Goal: Task Accomplishment & Management: Complete application form

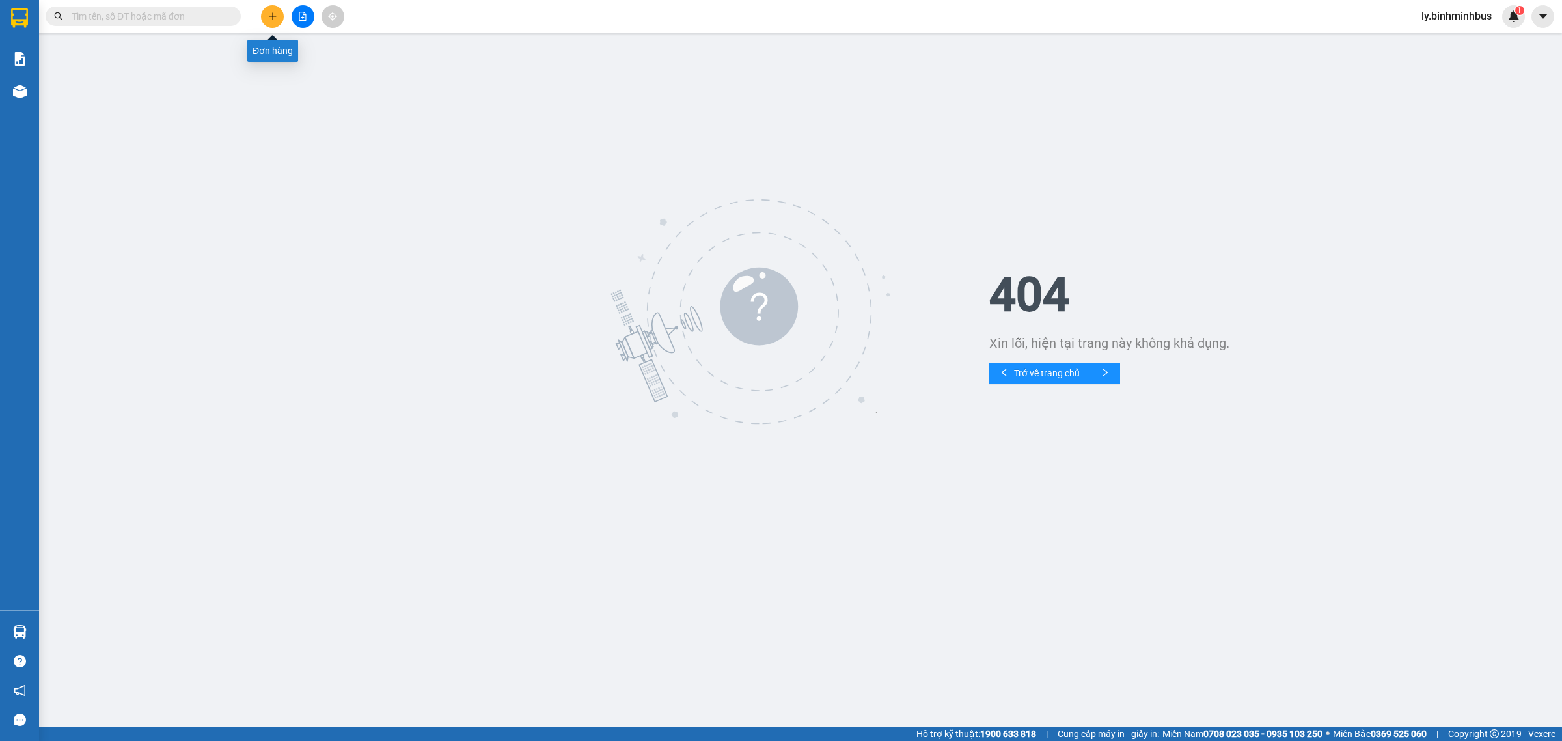
click at [269, 18] on icon "plus" at bounding box center [272, 16] width 9 height 9
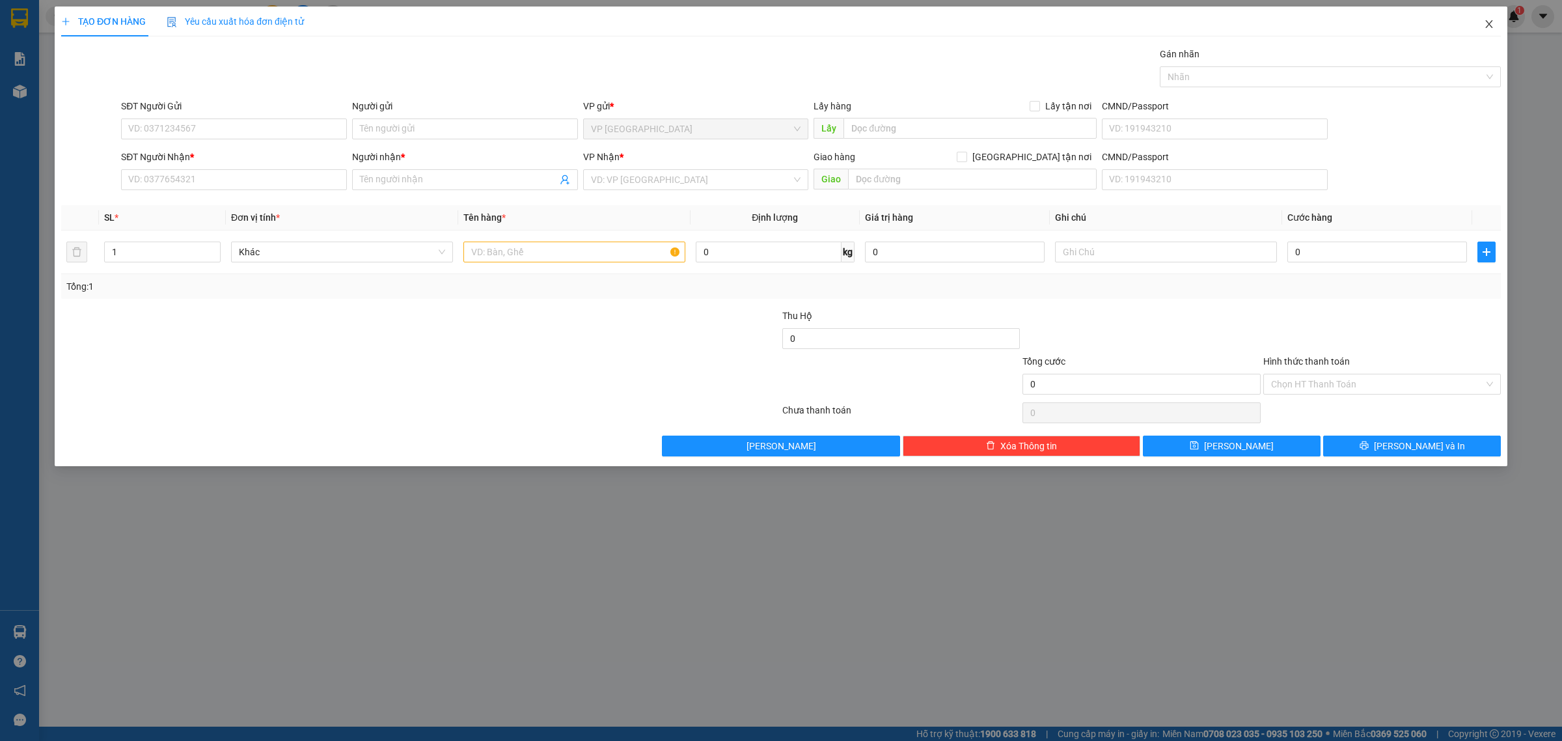
click at [1485, 17] on span "Close" at bounding box center [1489, 25] width 36 height 36
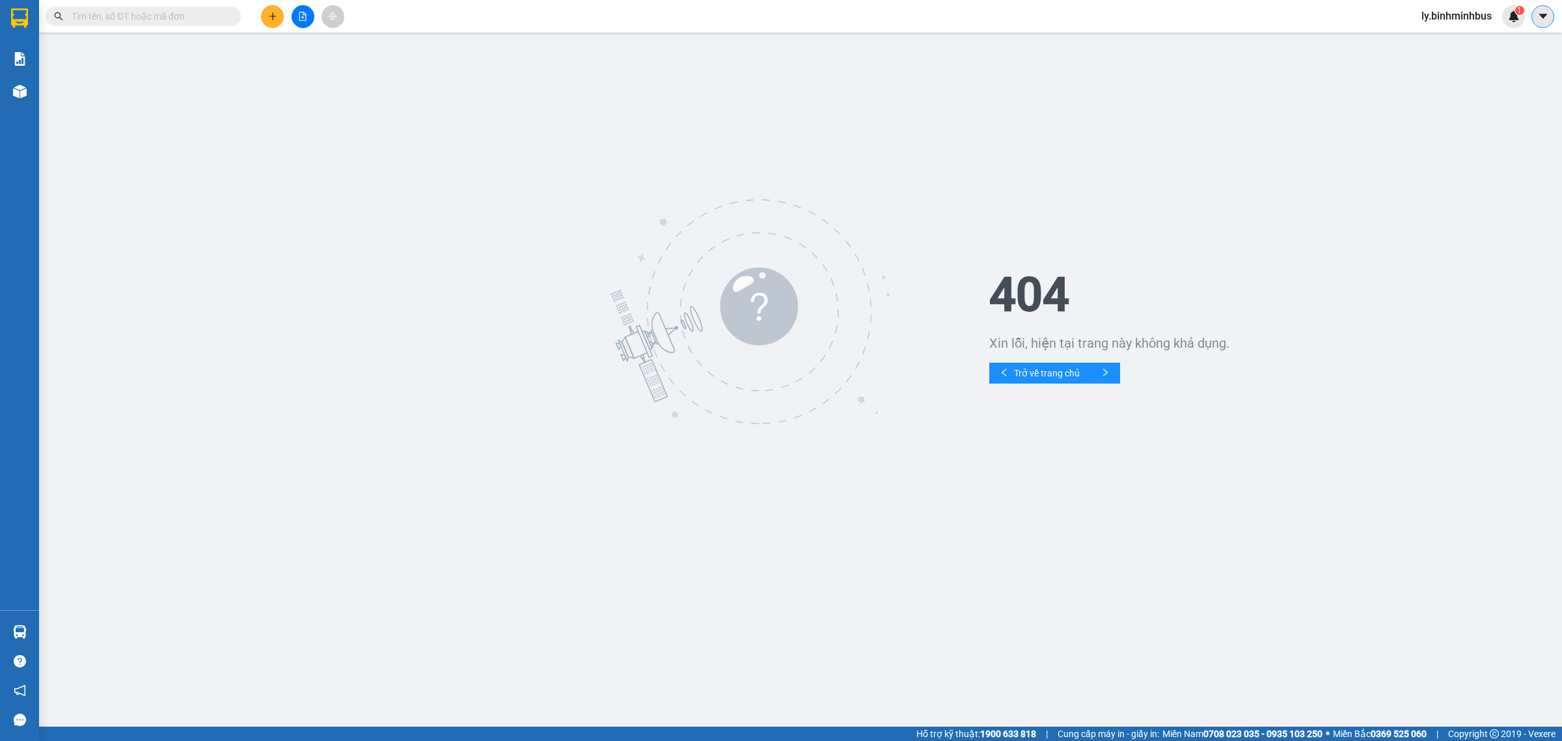
click at [1536, 20] on button at bounding box center [1542, 16] width 23 height 23
click at [1458, 20] on span "ly.binhminhbus" at bounding box center [1456, 16] width 91 height 16
click at [1443, 39] on span "Đăng xuất" at bounding box center [1462, 40] width 64 height 14
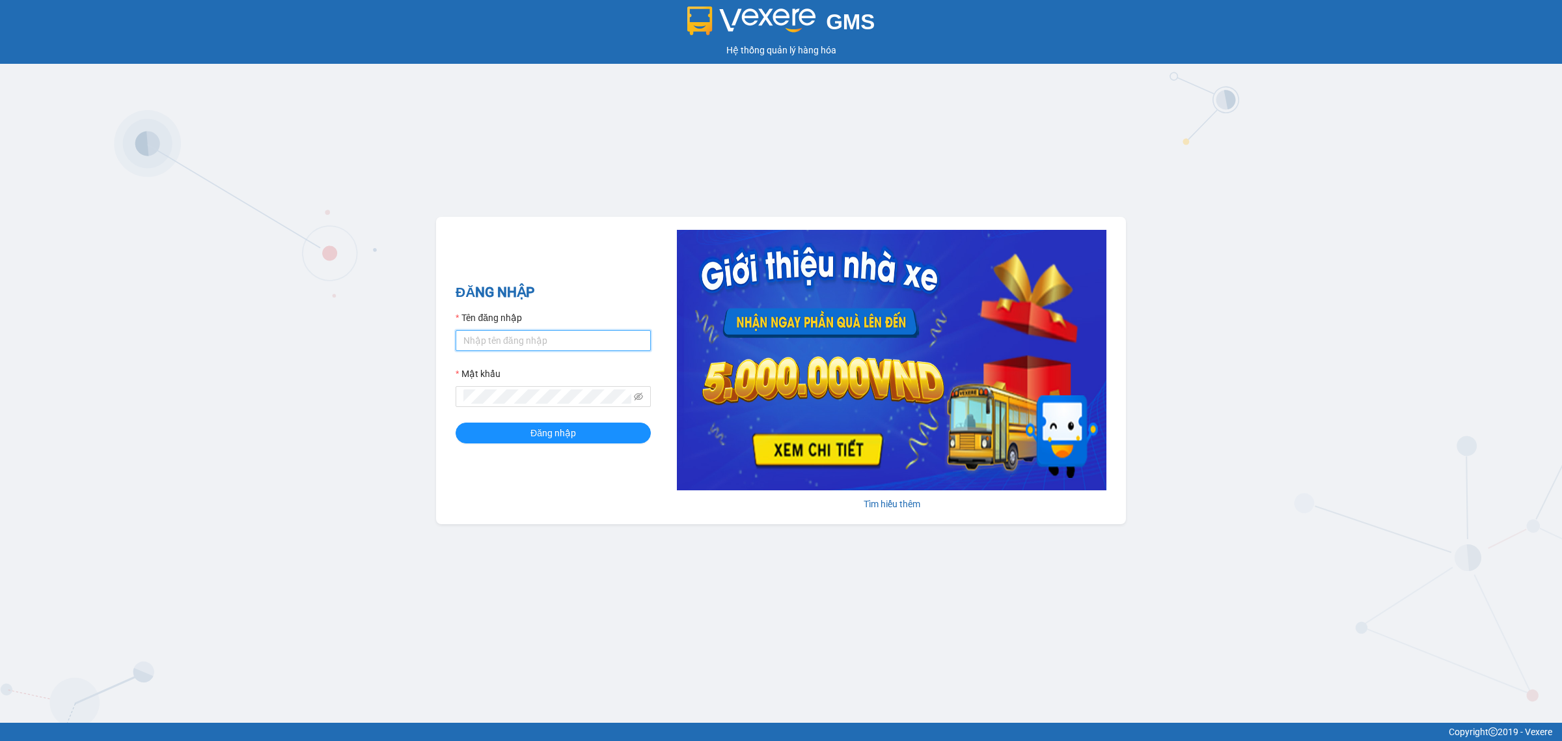
click at [535, 335] on input "Tên đăng nhập" at bounding box center [552, 340] width 195 height 21
type input "tuyethuong.binhminhbus"
click at [455, 422] on button "Đăng nhập" at bounding box center [552, 432] width 195 height 21
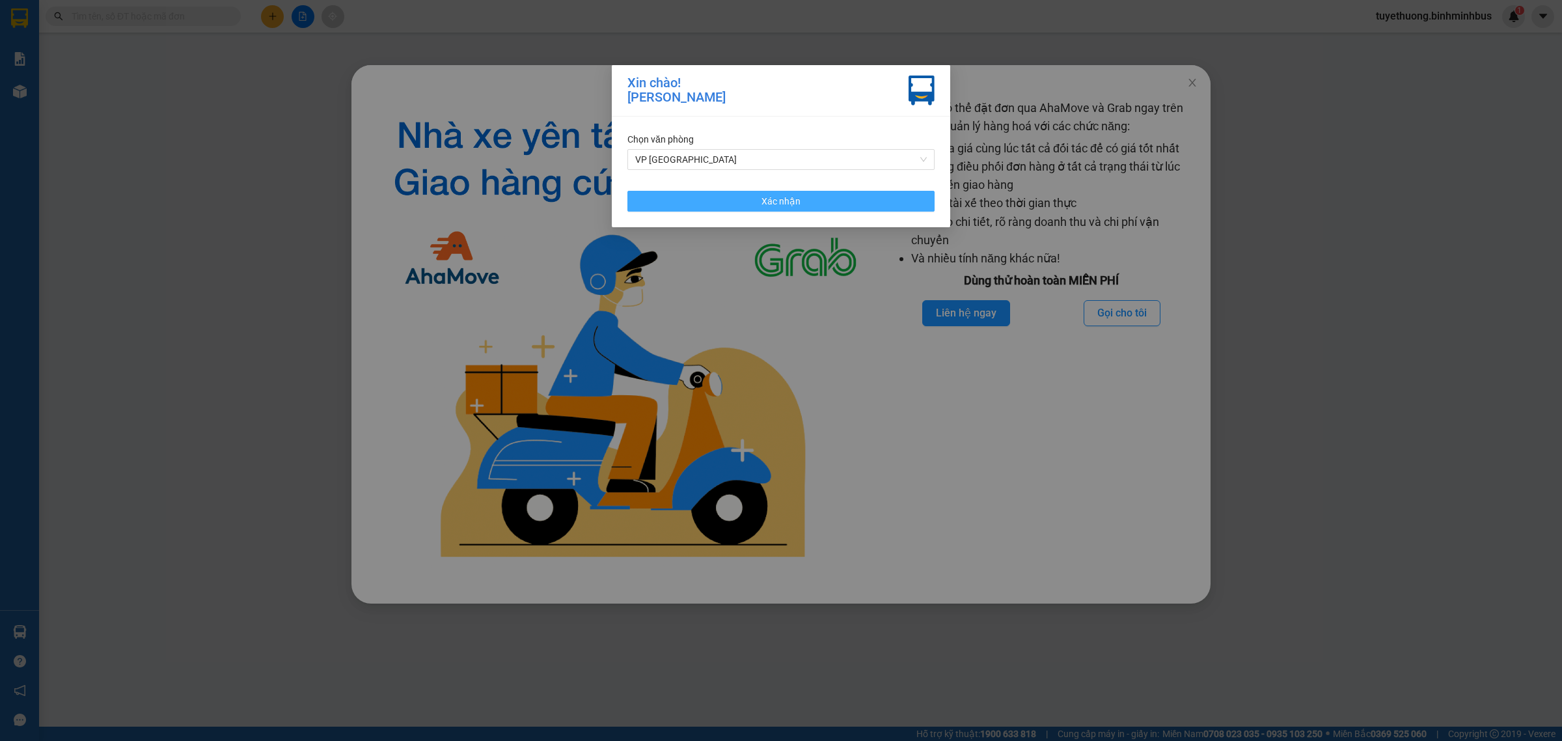
click at [784, 199] on span "Xác nhận" at bounding box center [780, 201] width 39 height 14
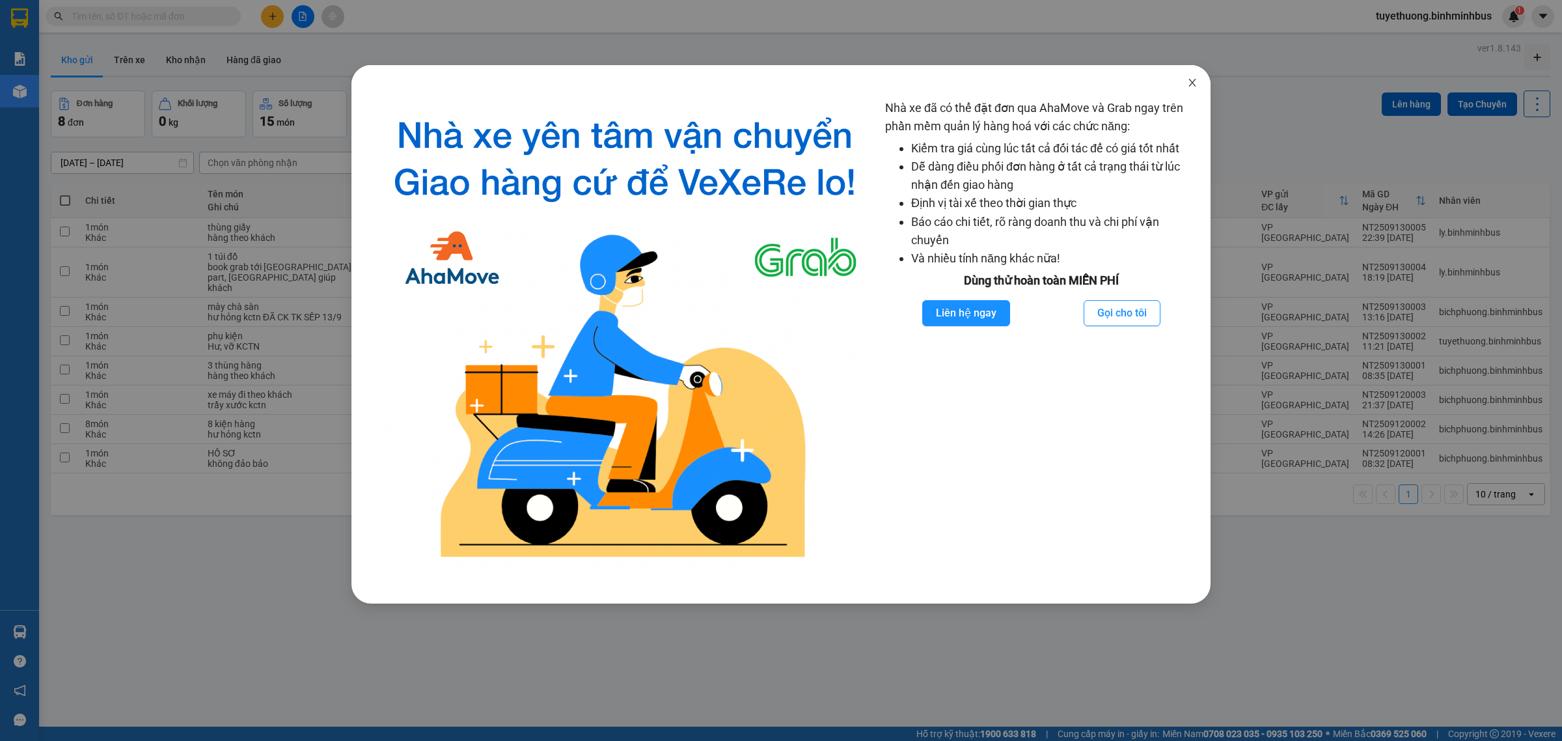
click at [1192, 85] on icon "close" at bounding box center [1192, 82] width 10 height 10
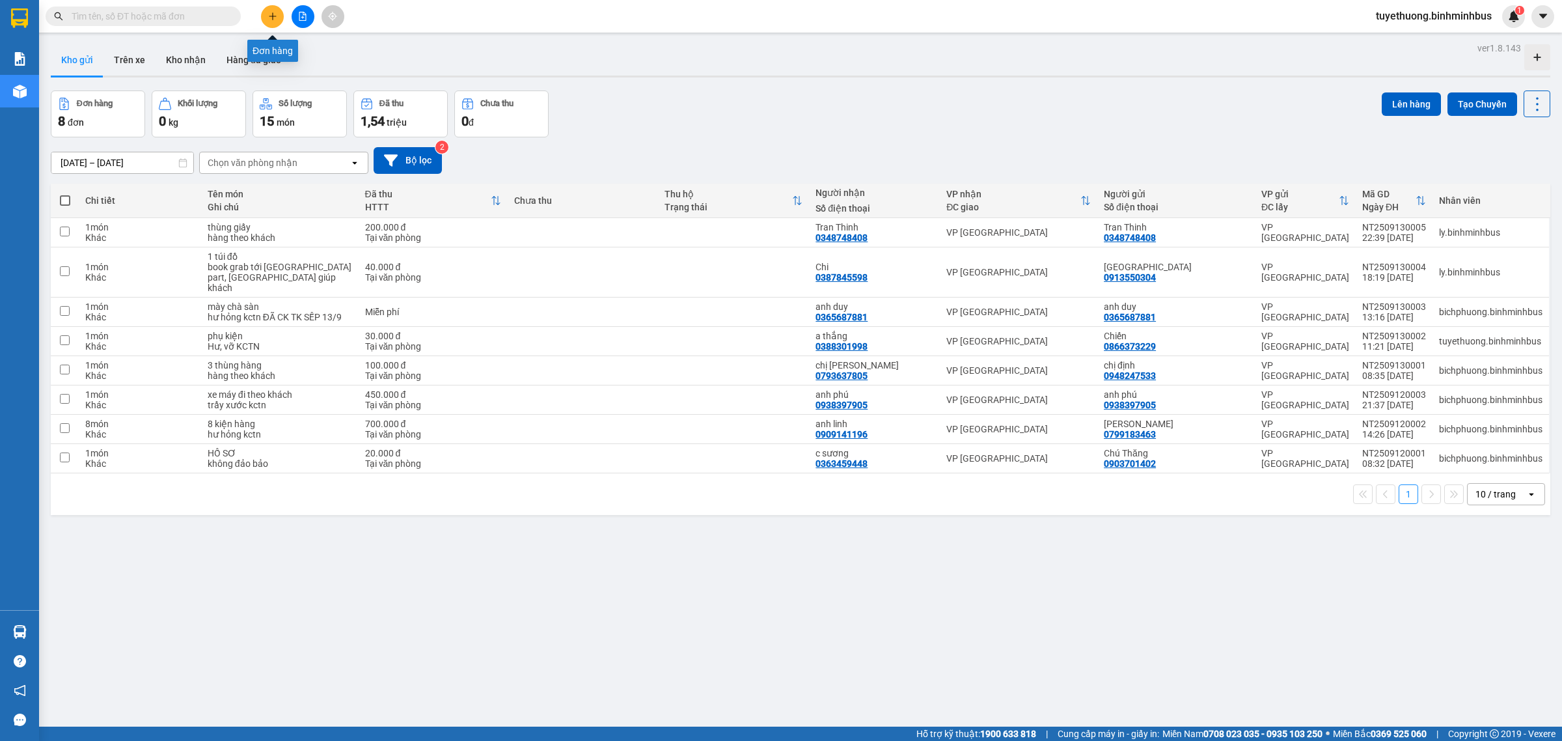
click at [271, 13] on icon "plus" at bounding box center [272, 16] width 9 height 9
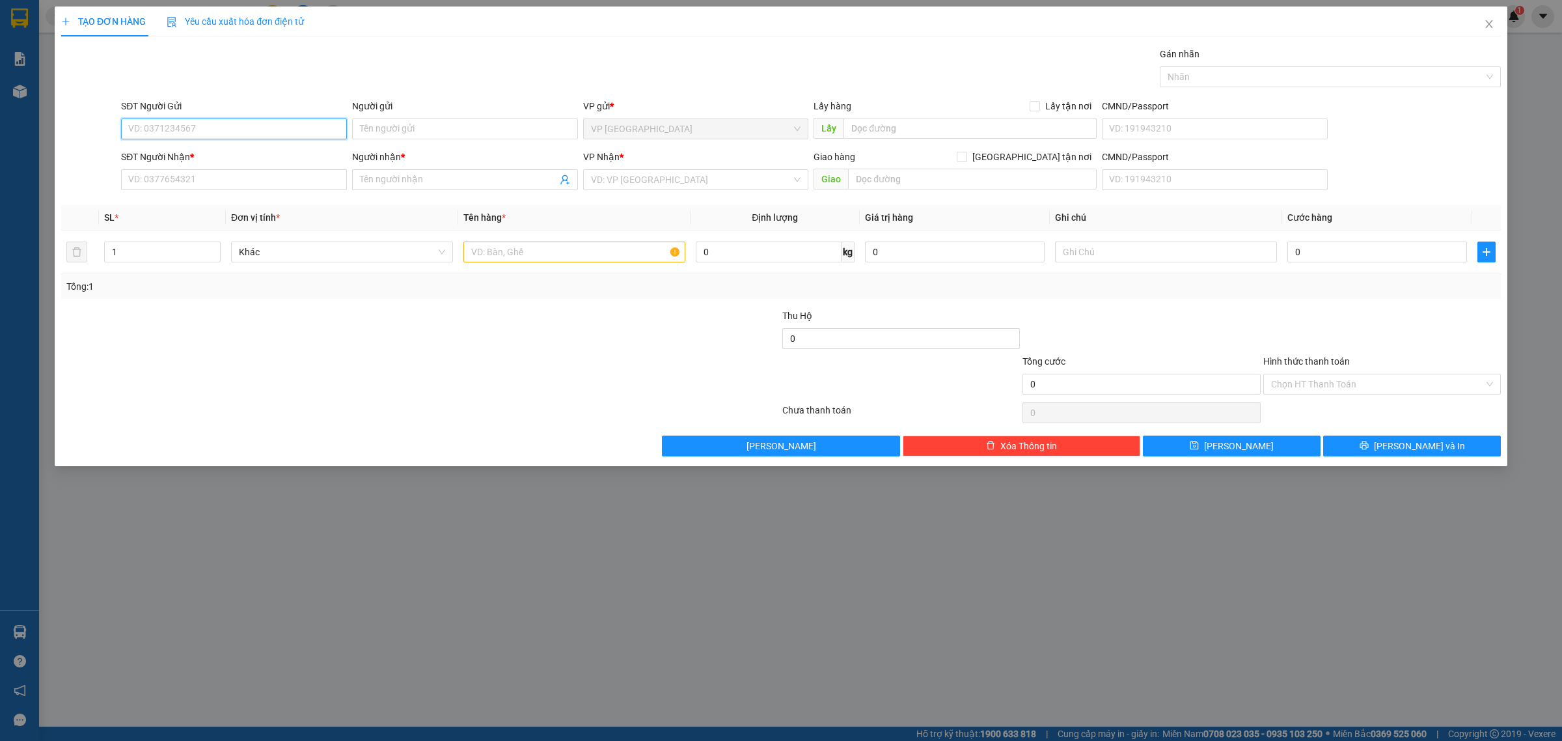
paste input "0962347362"
type input "0962347362"
paste input "0962347362"
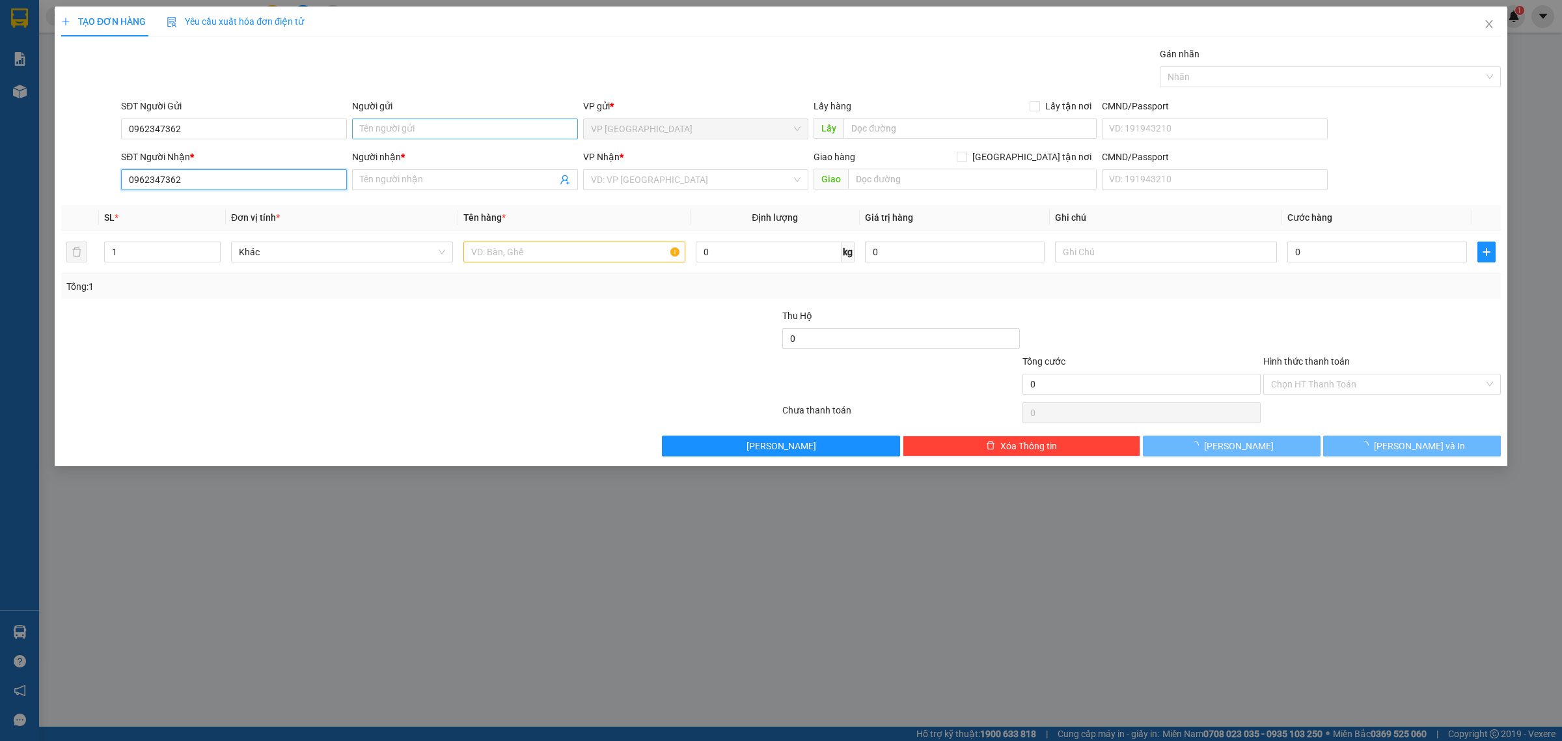
type input "0962347362"
click at [421, 128] on input "Người gửi" at bounding box center [465, 128] width 226 height 21
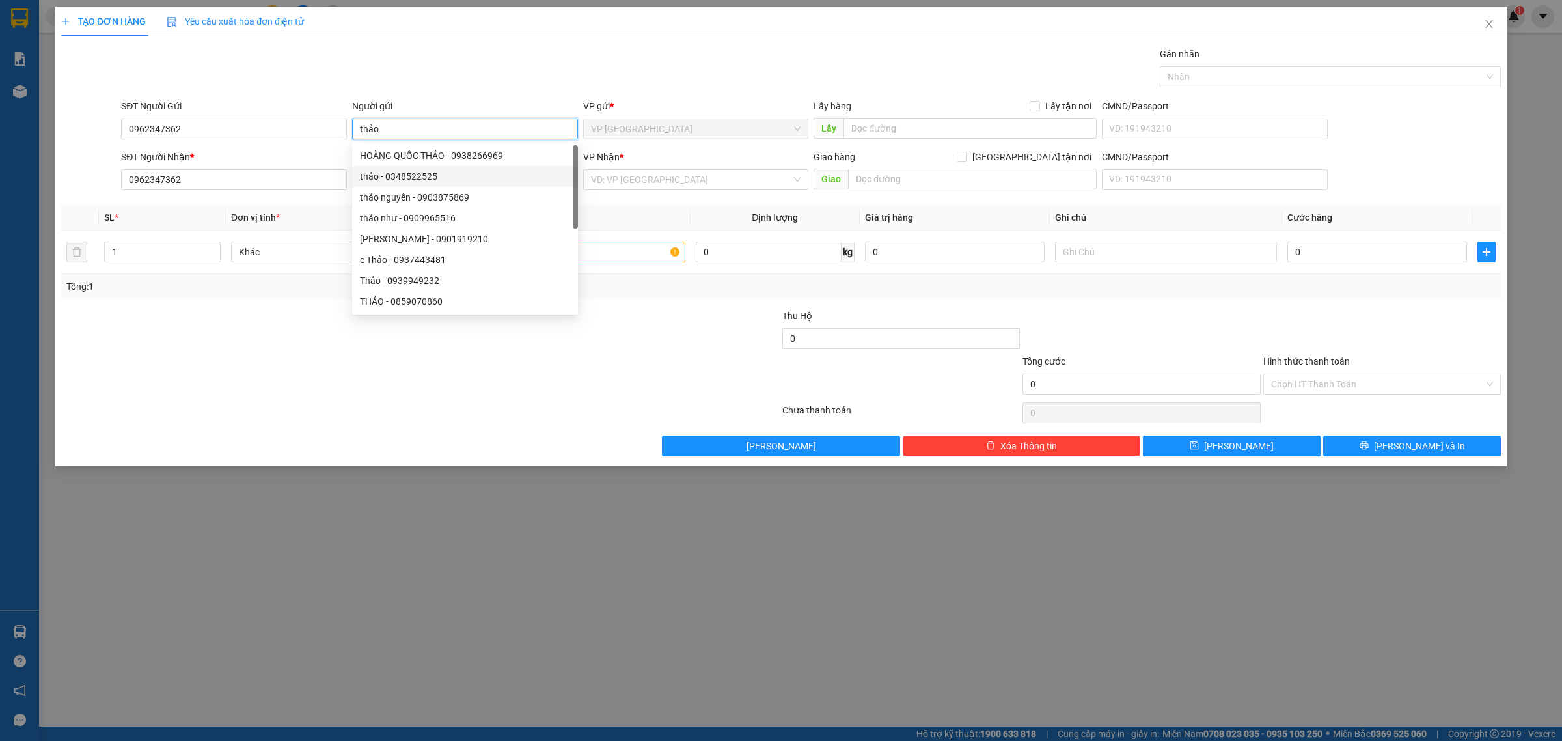
type input "thảo"
drag, startPoint x: 529, startPoint y: 472, endPoint x: 525, endPoint y: 415, distance: 57.4
click at [529, 469] on div "TẠO ĐƠN HÀNG Yêu cầu xuất hóa đơn điện tử Transit Pickup Surcharge Ids Transit …" at bounding box center [781, 370] width 1562 height 741
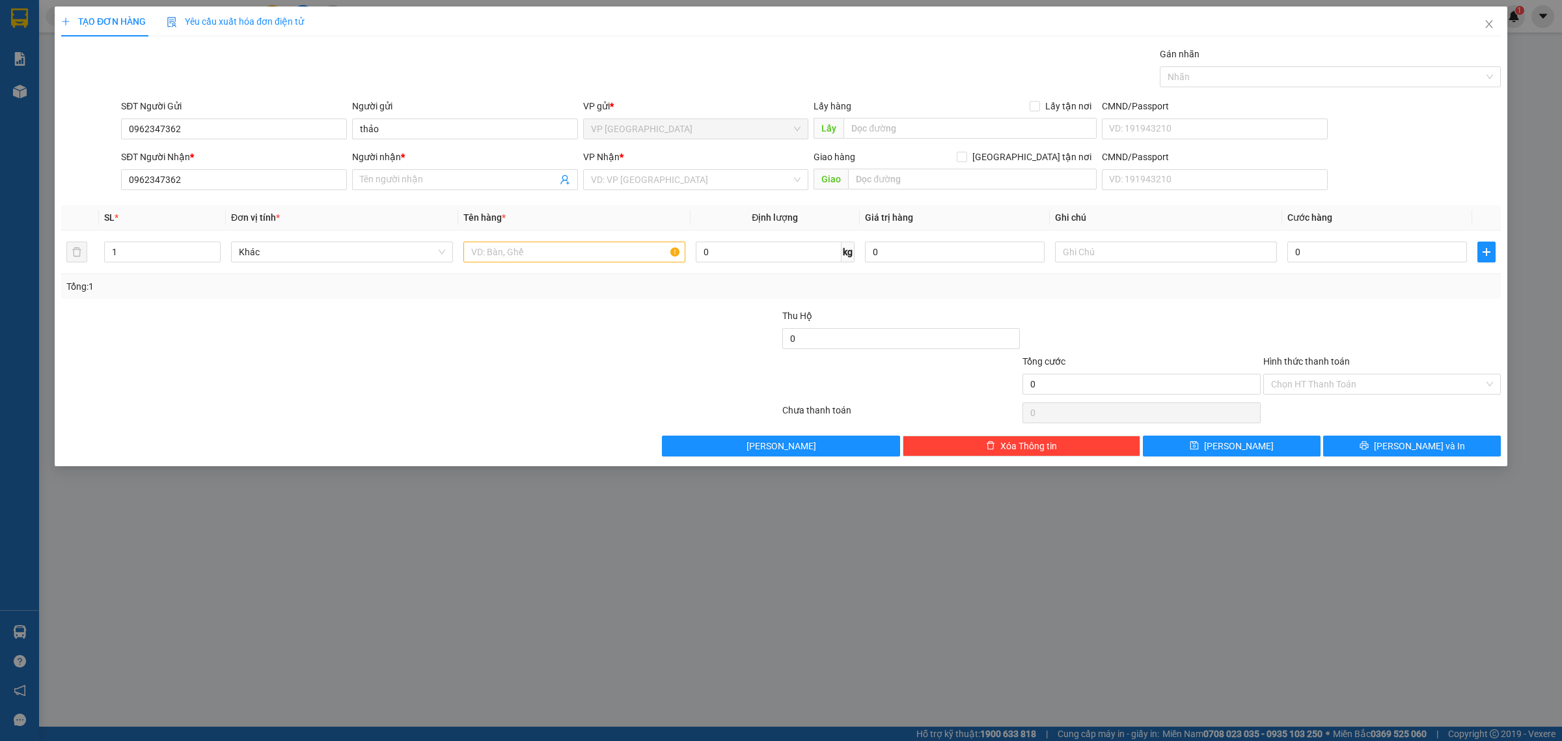
click at [516, 405] on div at bounding box center [420, 413] width 721 height 26
click at [454, 185] on input "Người nhận *" at bounding box center [458, 179] width 197 height 14
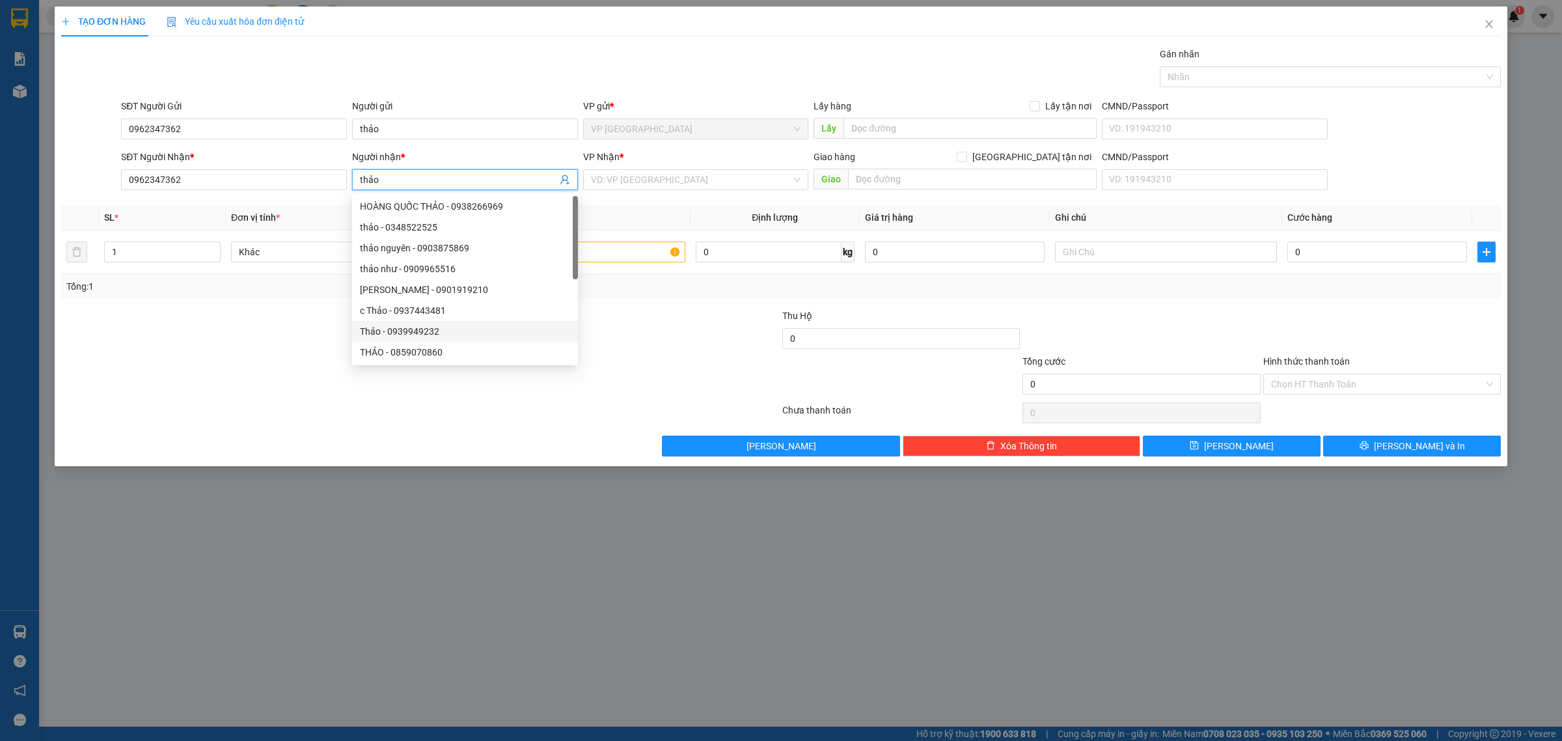
type input "thảo"
click at [534, 420] on div at bounding box center [420, 413] width 721 height 26
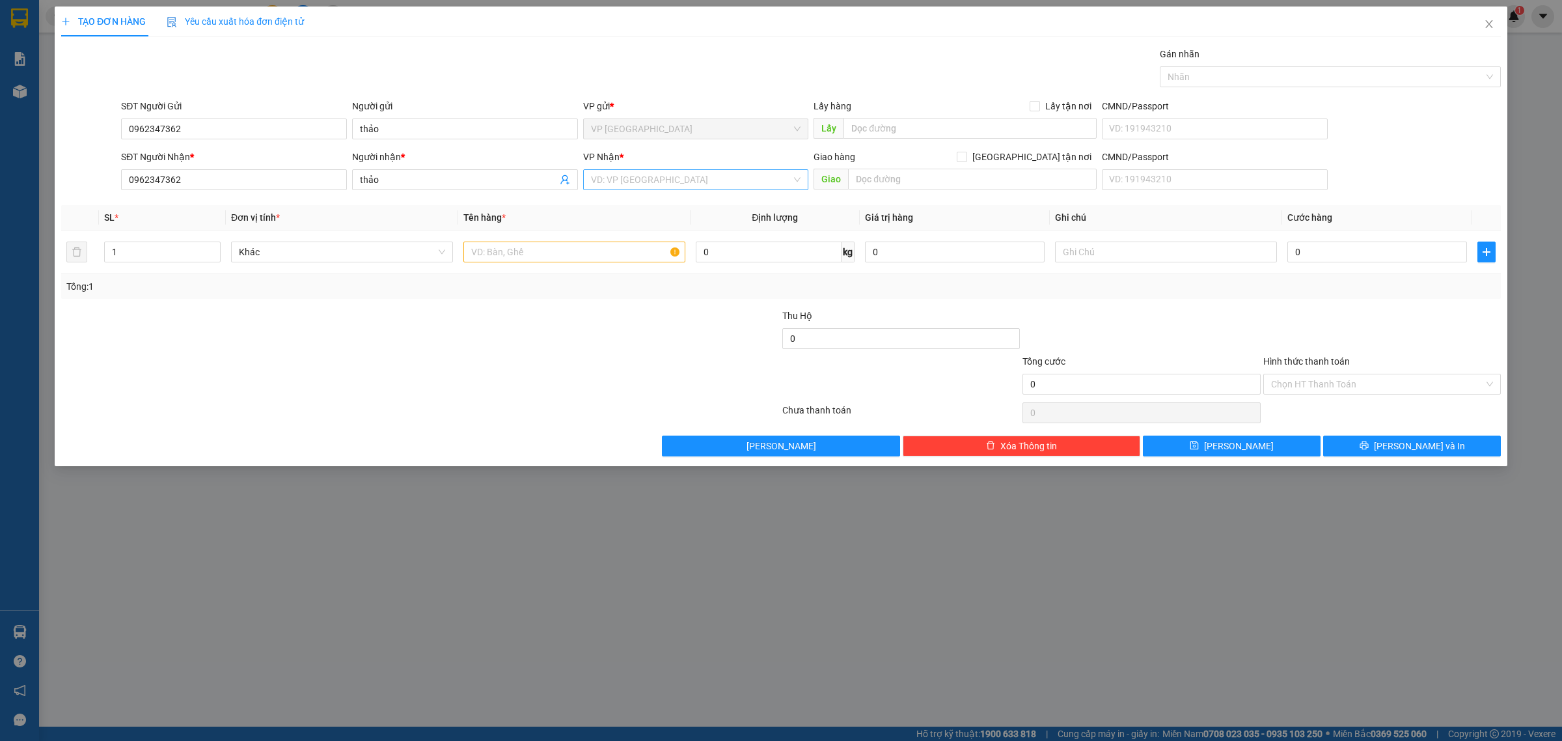
click at [714, 181] on input "search" at bounding box center [691, 180] width 201 height 20
click at [659, 245] on div "VP [GEOGRAPHIC_DATA]" at bounding box center [696, 248] width 210 height 14
click at [536, 256] on input "text" at bounding box center [574, 251] width 222 height 21
type input "bao xanh"
click at [1355, 252] on input "0" at bounding box center [1377, 251] width 180 height 21
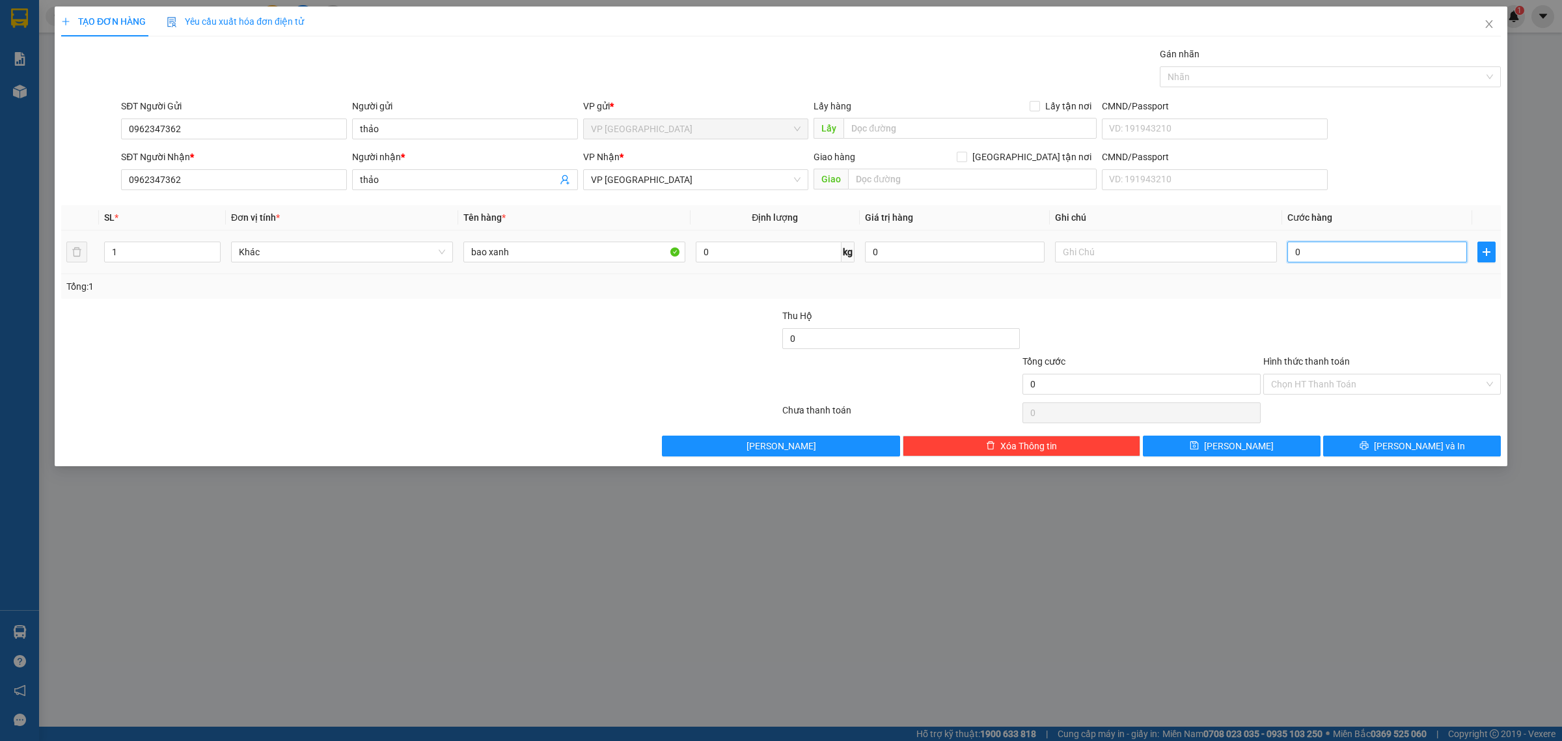
type input "5"
type input "50"
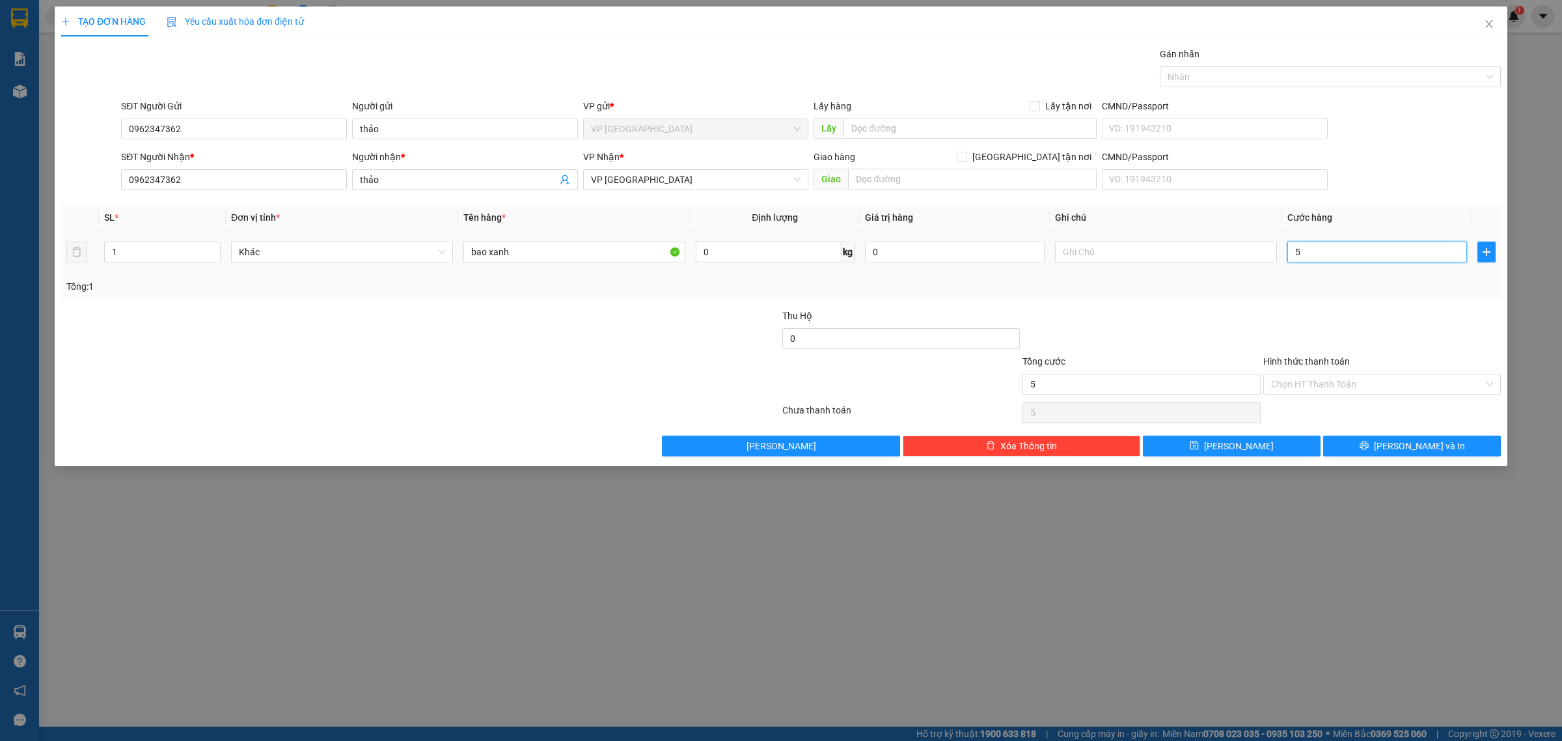
type input "50"
type input "500"
type input "5.000"
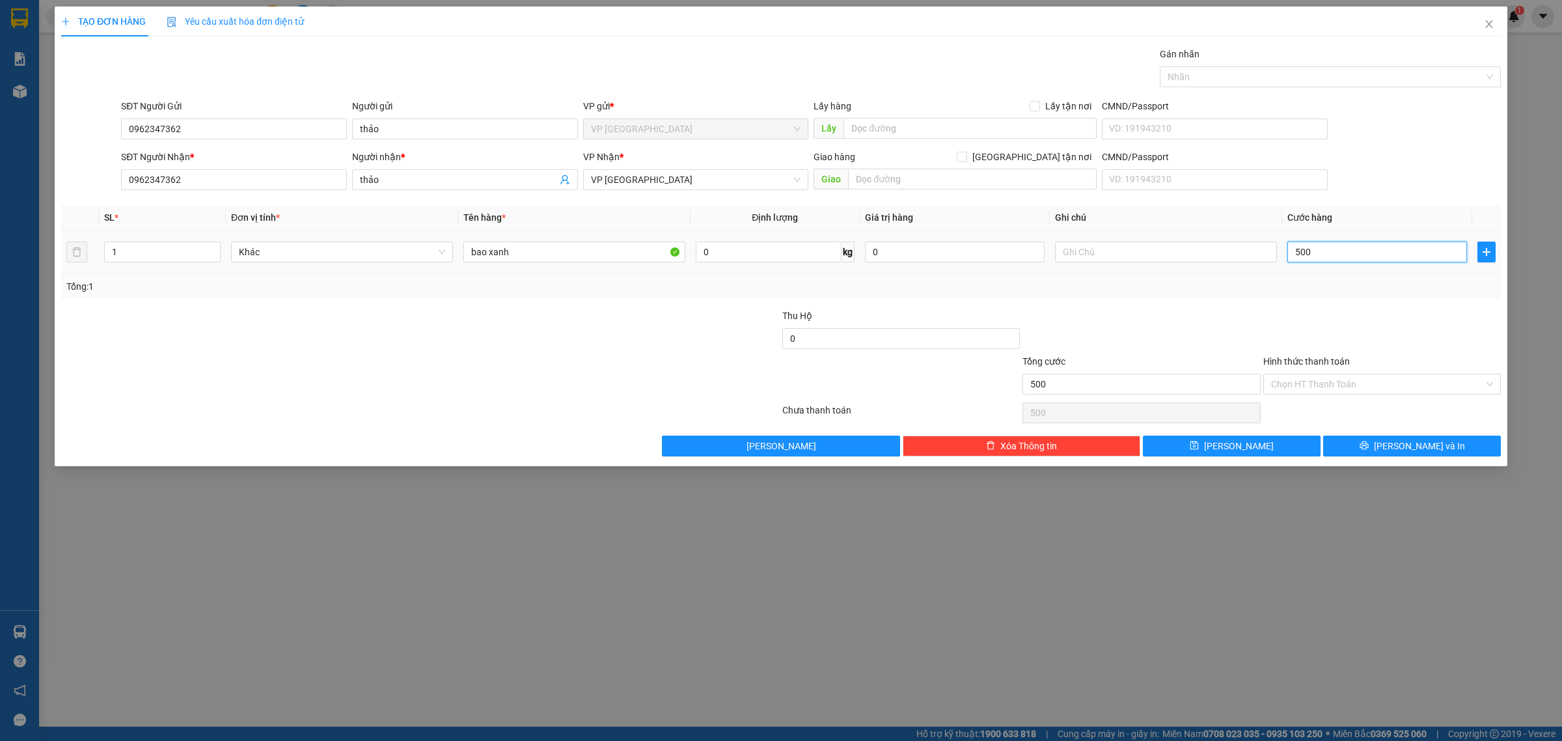
type input "5.000"
type input "50.000"
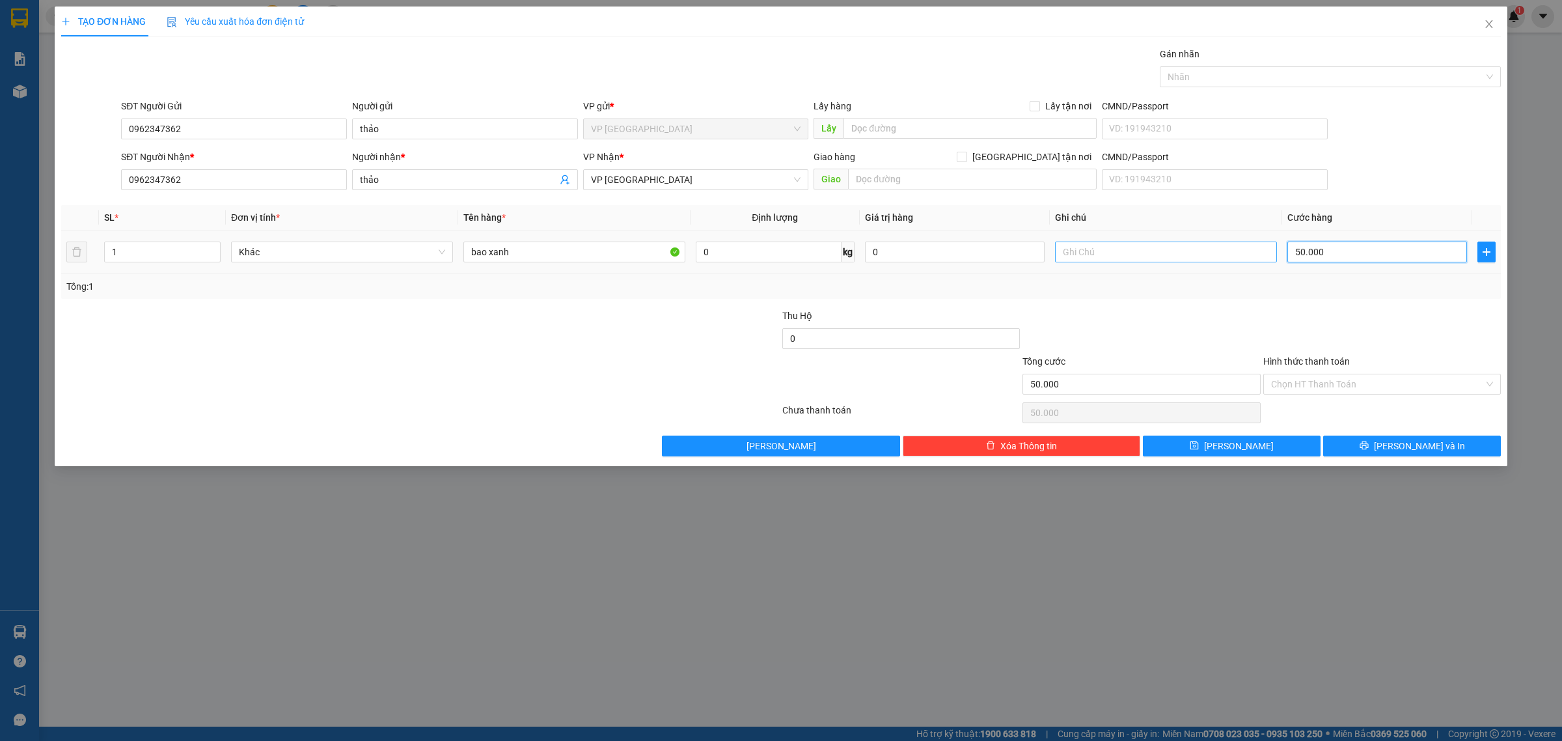
type input "50.000"
click at [1175, 248] on input "text" at bounding box center [1166, 251] width 222 height 21
type input "hàng theo khách 9h00"
click at [1410, 382] on input "Hình thức thanh toán" at bounding box center [1377, 384] width 213 height 20
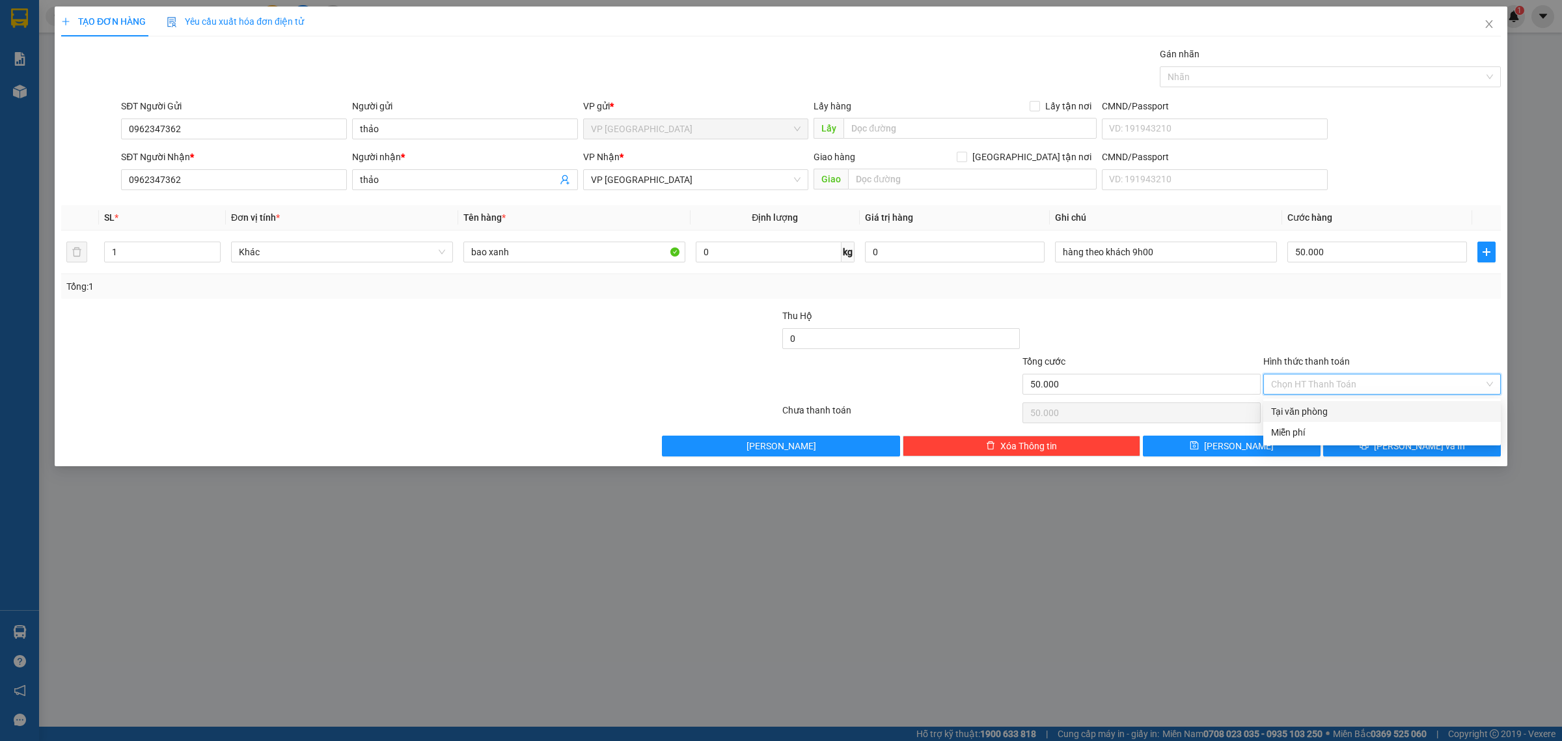
click at [1370, 411] on div "Tại văn phòng" at bounding box center [1382, 411] width 222 height 14
type input "0"
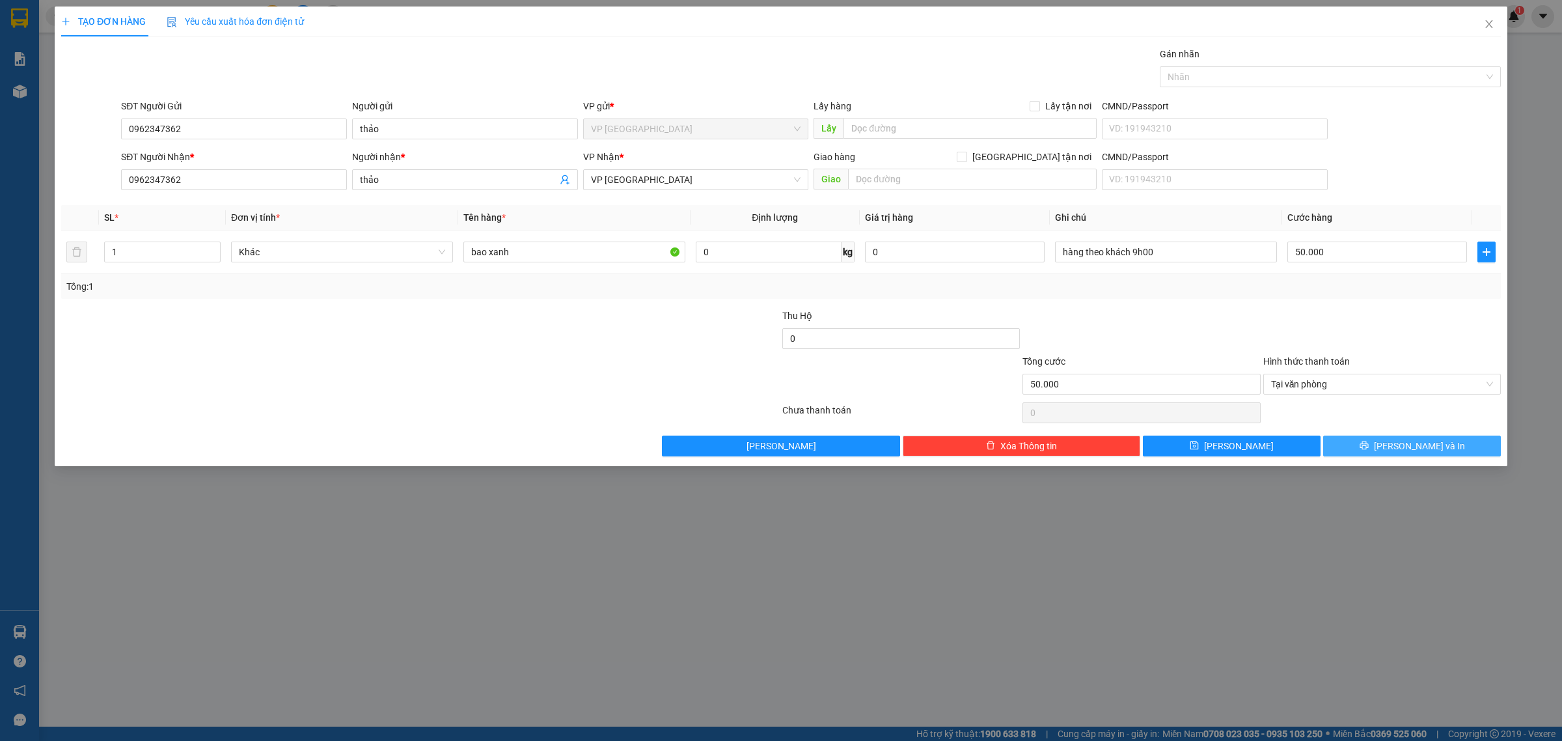
click at [1372, 446] on button "[PERSON_NAME] và In" at bounding box center [1412, 445] width 178 height 21
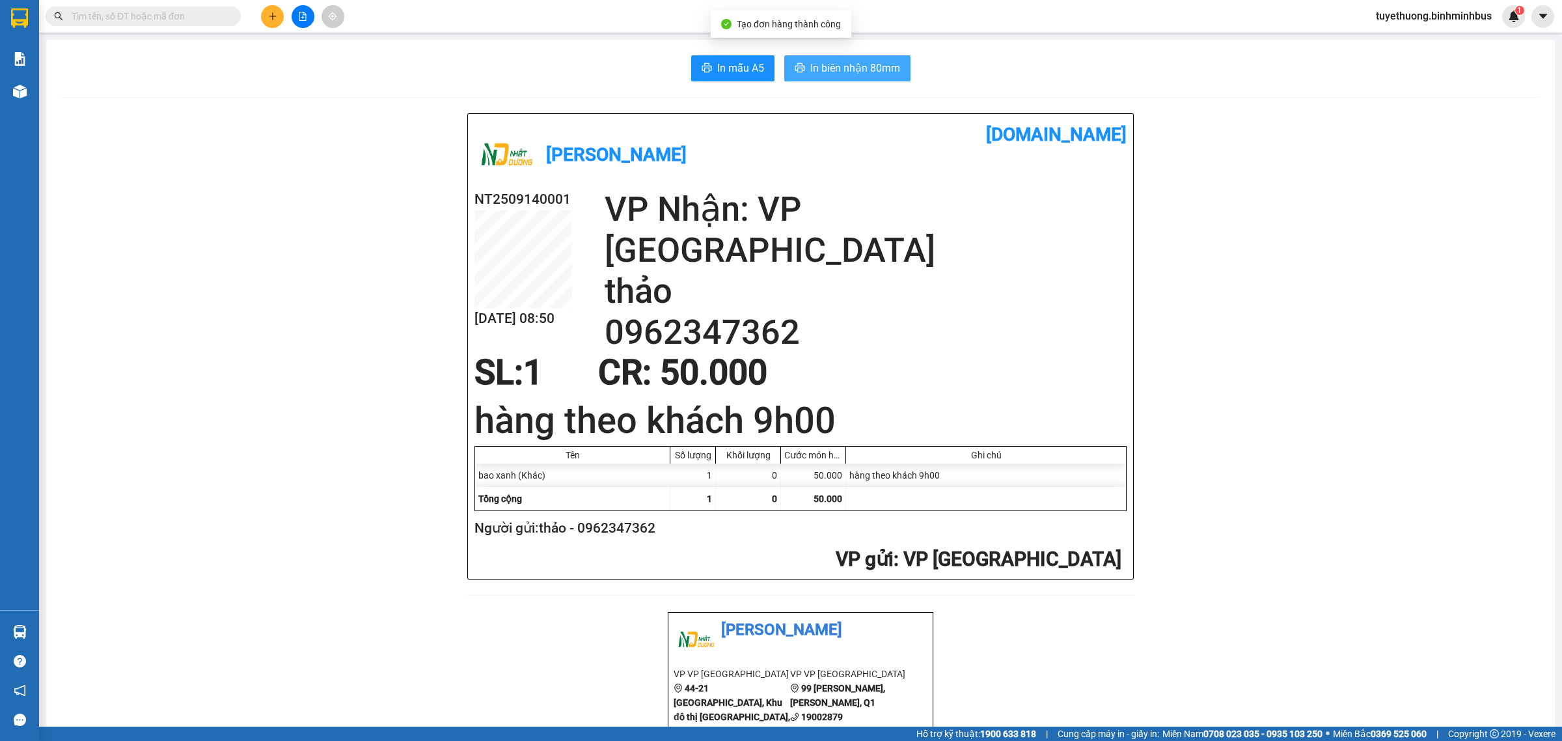
click at [885, 66] on span "In biên nhận 80mm" at bounding box center [855, 68] width 90 height 16
